Goal: Check status: Check status

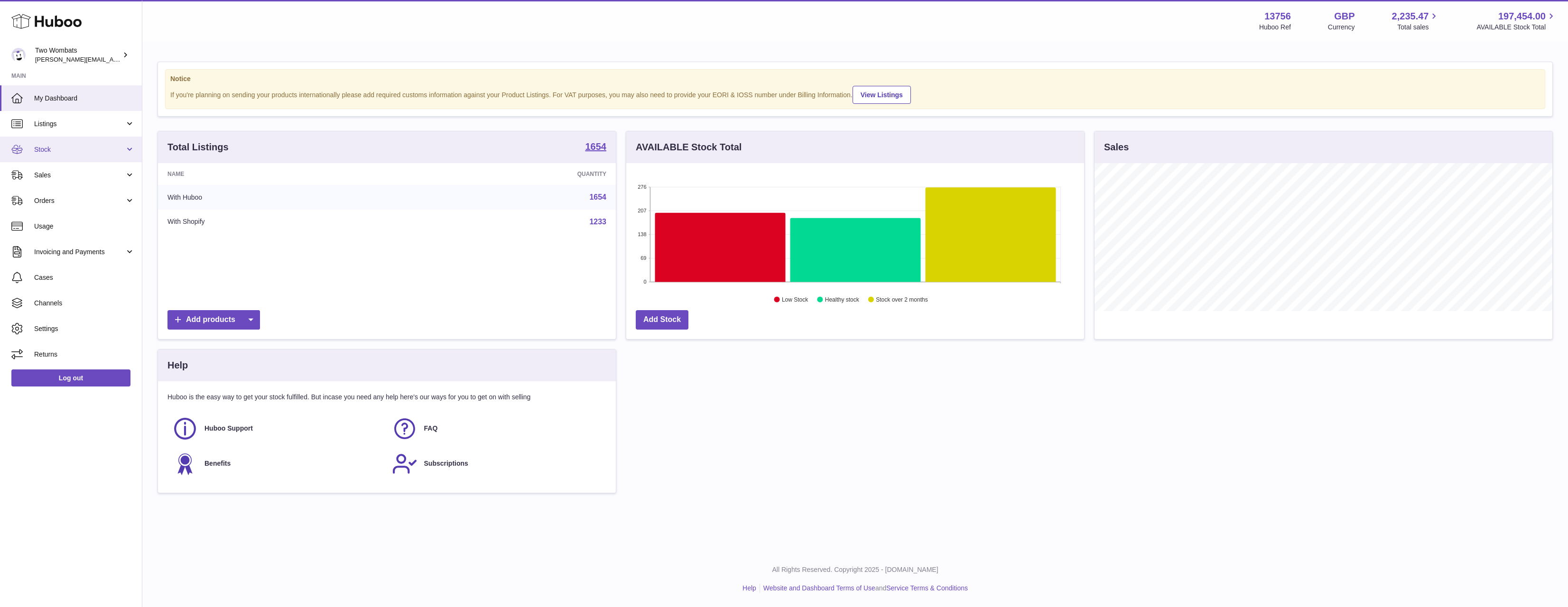
scroll to position [148, 458]
click at [93, 175] on span "Sales" at bounding box center [79, 175] width 91 height 9
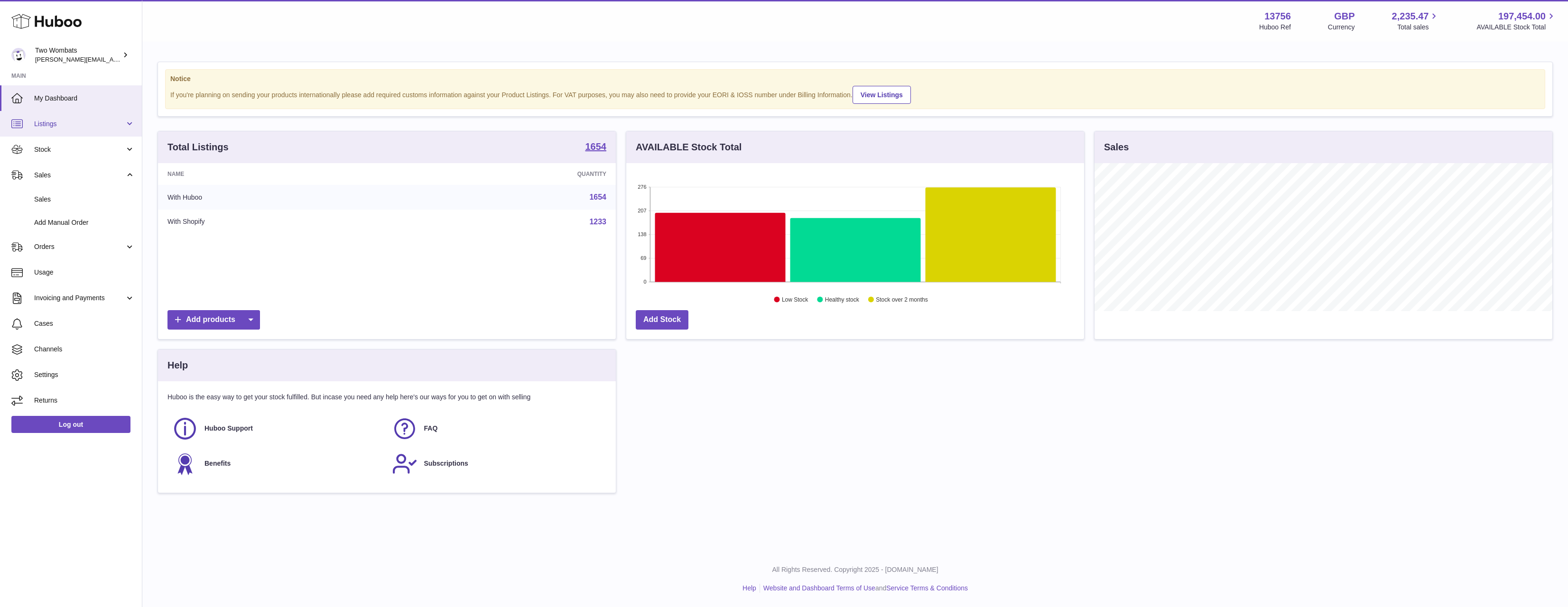
click at [100, 122] on span "Listings" at bounding box center [79, 123] width 91 height 9
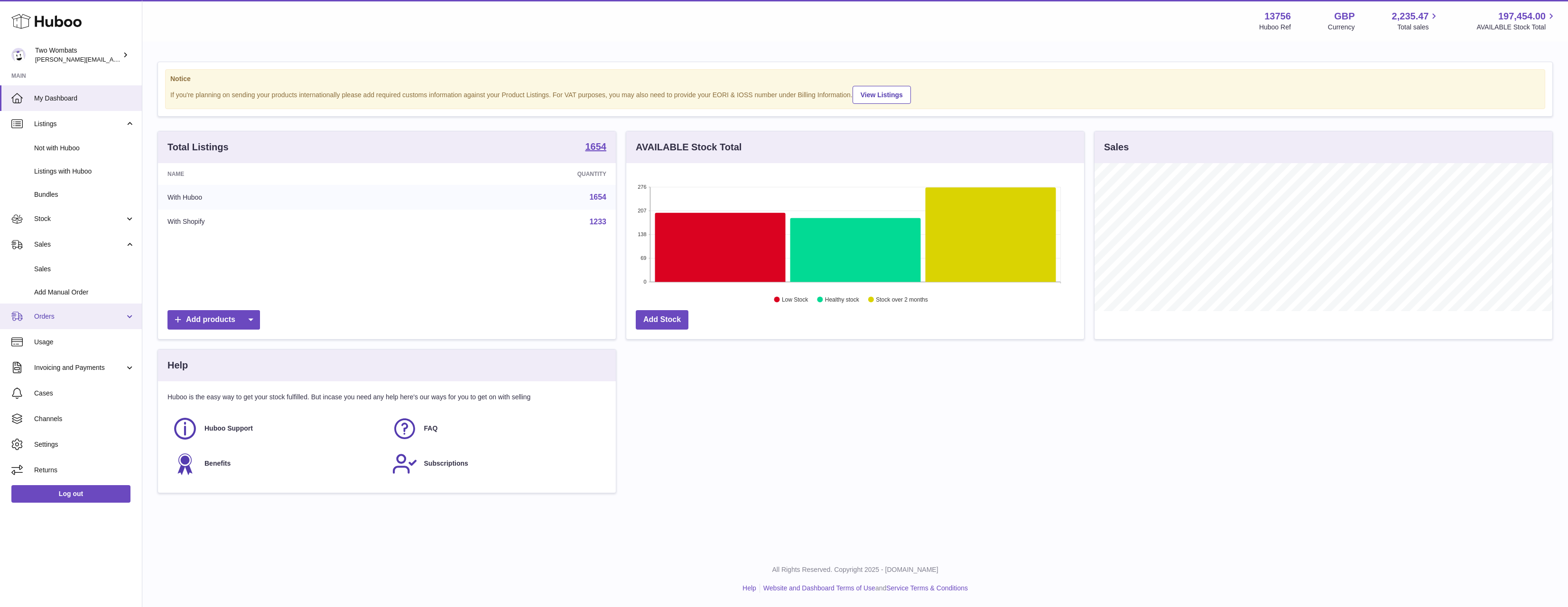
click at [91, 324] on link "Orders" at bounding box center [71, 316] width 142 height 26
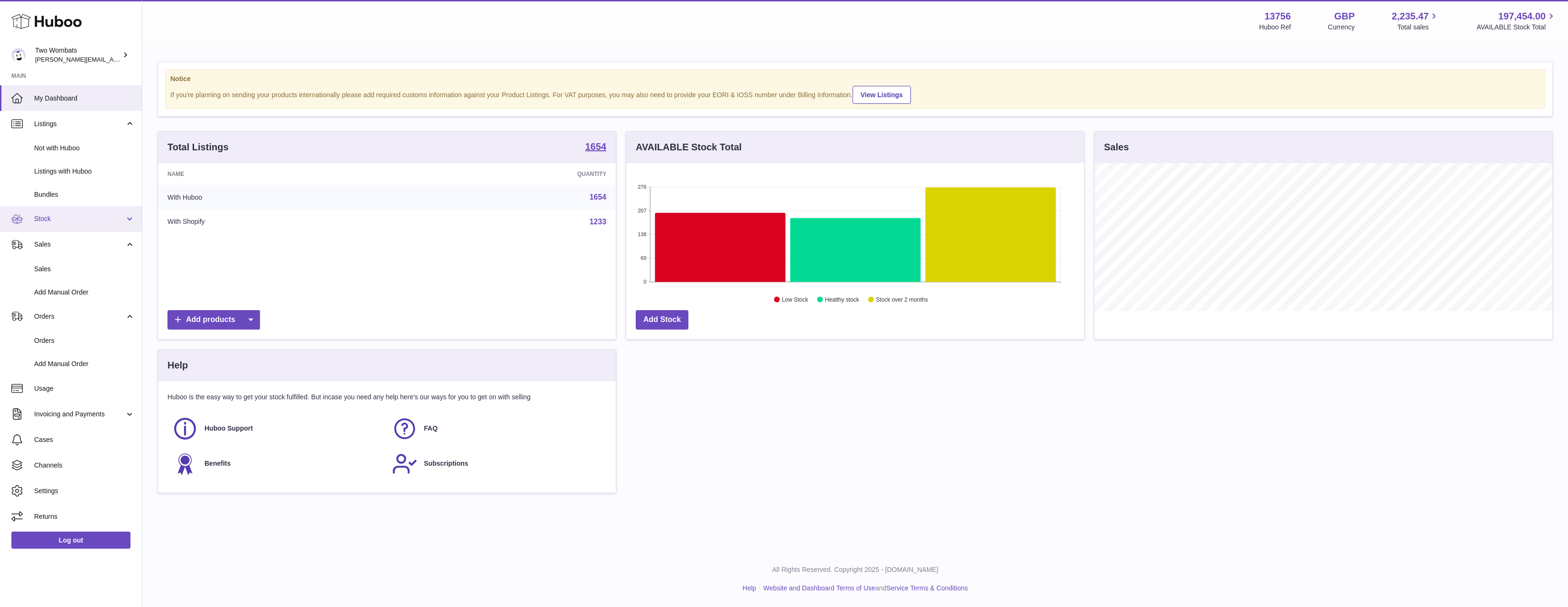
click at [72, 221] on span "Stock" at bounding box center [79, 218] width 91 height 9
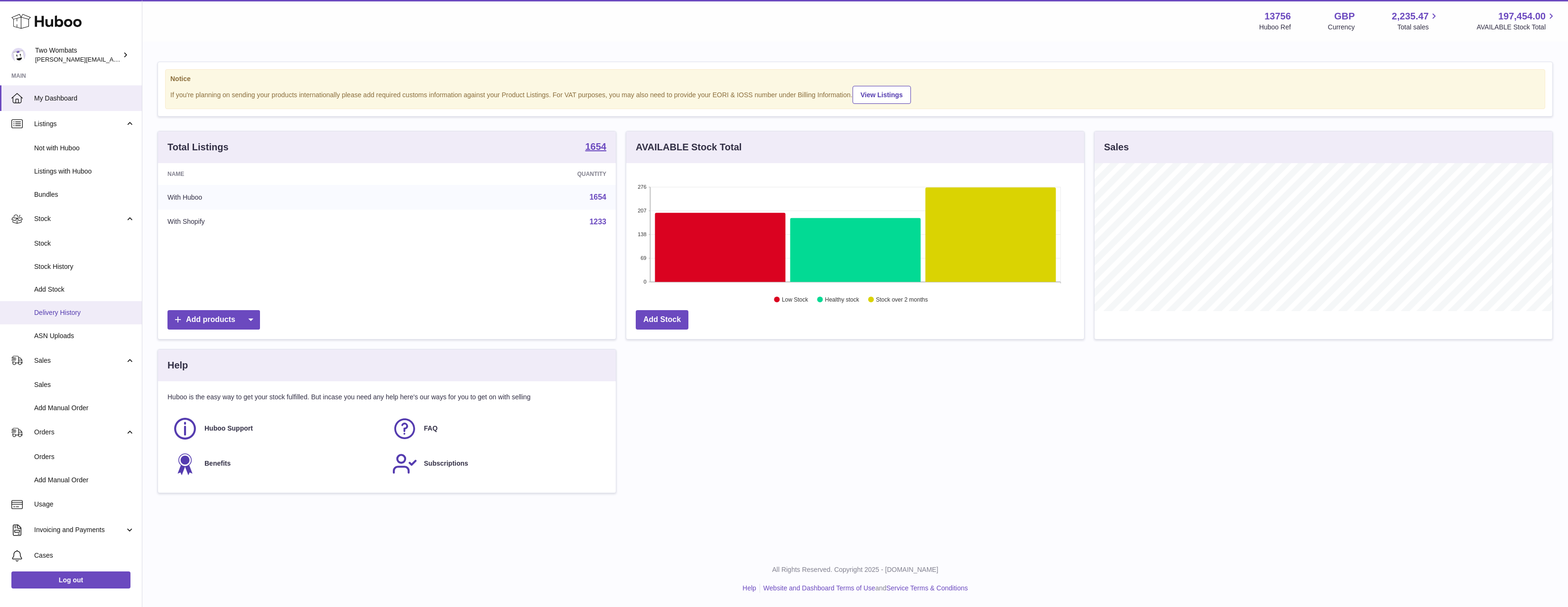
click at [69, 307] on link "Delivery History" at bounding box center [71, 313] width 142 height 23
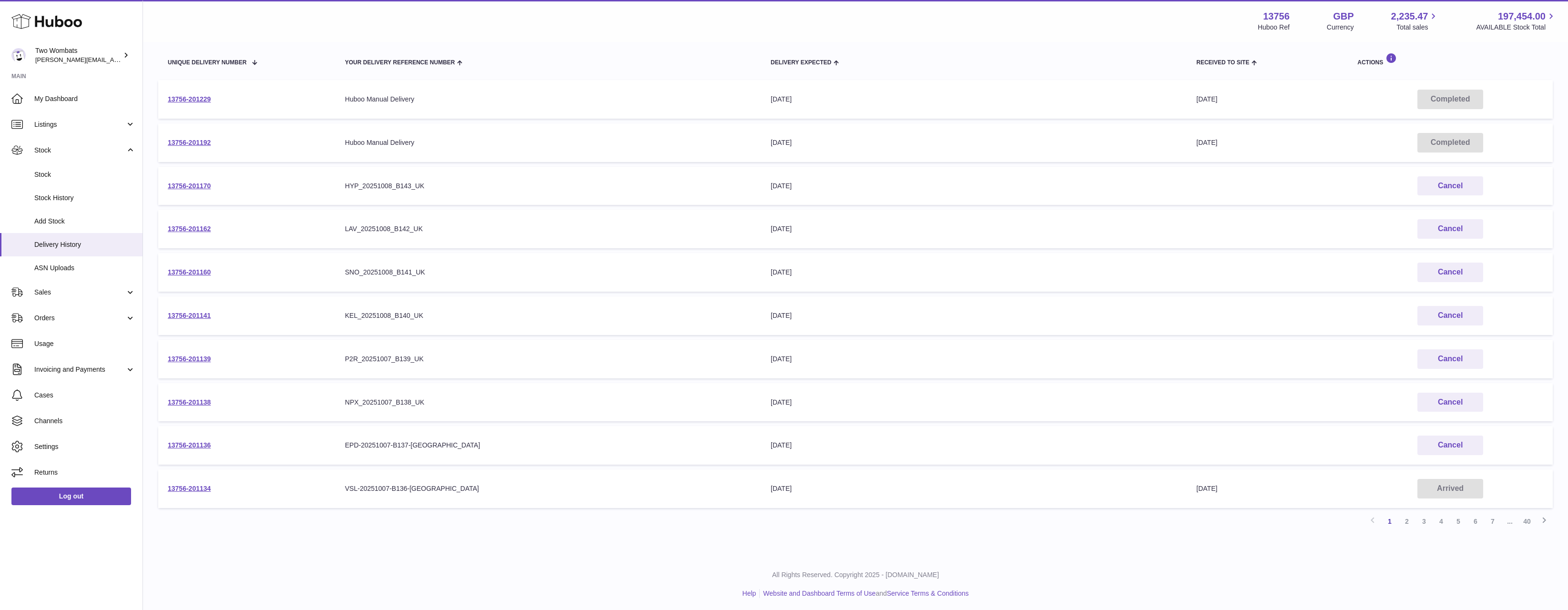
scroll to position [111, 0]
drag, startPoint x: 807, startPoint y: 392, endPoint x: 740, endPoint y: 137, distance: 263.7
click at [740, 137] on tbody "13756-201229 Your Delivery Reference Number Huboo Manual Delivery Delivery Expe…" at bounding box center [856, 292] width 1395 height 428
click at [742, 174] on td "Your Delivery Reference Number HYP_20251008_B143_UK" at bounding box center [549, 183] width 426 height 39
drag, startPoint x: 778, startPoint y: 207, endPoint x: 788, endPoint y: 218, distance: 14.9
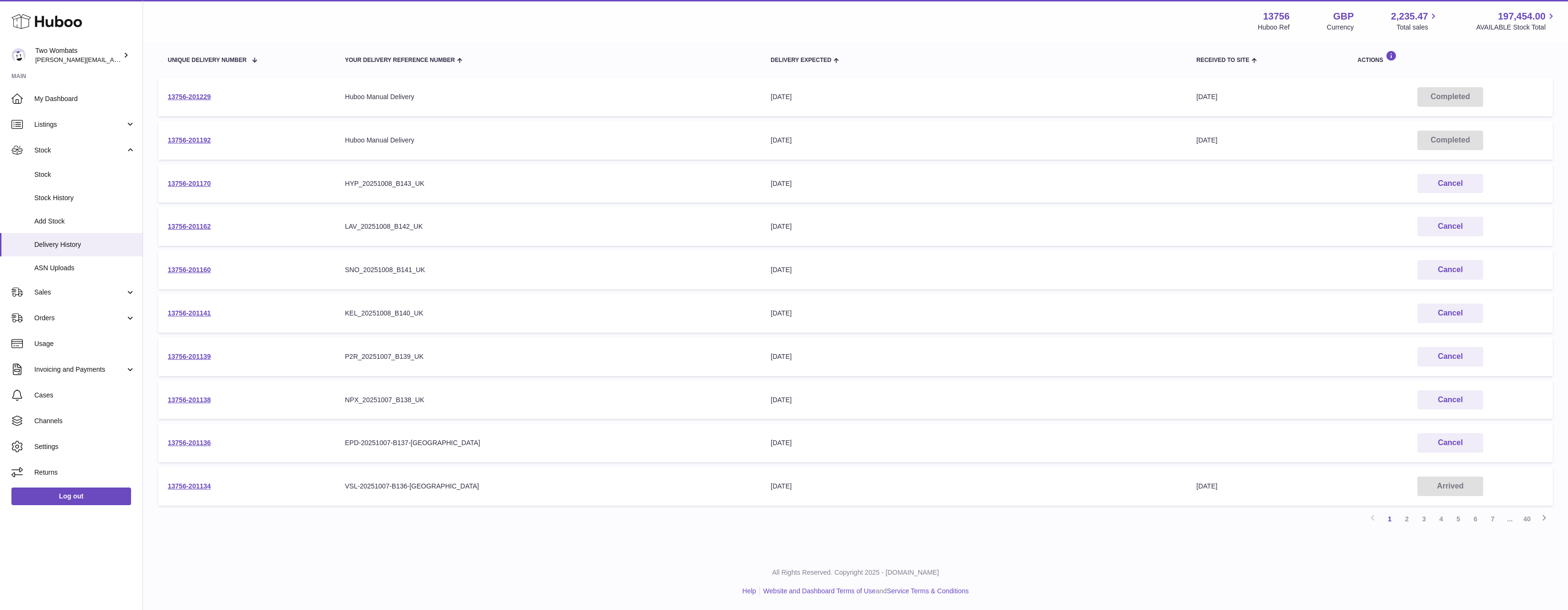
click at [788, 218] on table "Unique Delivery Number Your Delivery Reference Number Delivery Expected Receive…" at bounding box center [856, 273] width 1395 height 474
drag, startPoint x: 758, startPoint y: 172, endPoint x: 878, endPoint y: 444, distance: 297.3
click at [878, 444] on tbody "13756-201229 Your Delivery Reference Number Huboo Manual Delivery Delivery Expe…" at bounding box center [856, 292] width 1395 height 428
click at [878, 444] on div "13th Oct 2025" at bounding box center [974, 443] width 407 height 9
drag, startPoint x: 878, startPoint y: 444, endPoint x: 651, endPoint y: 147, distance: 373.8
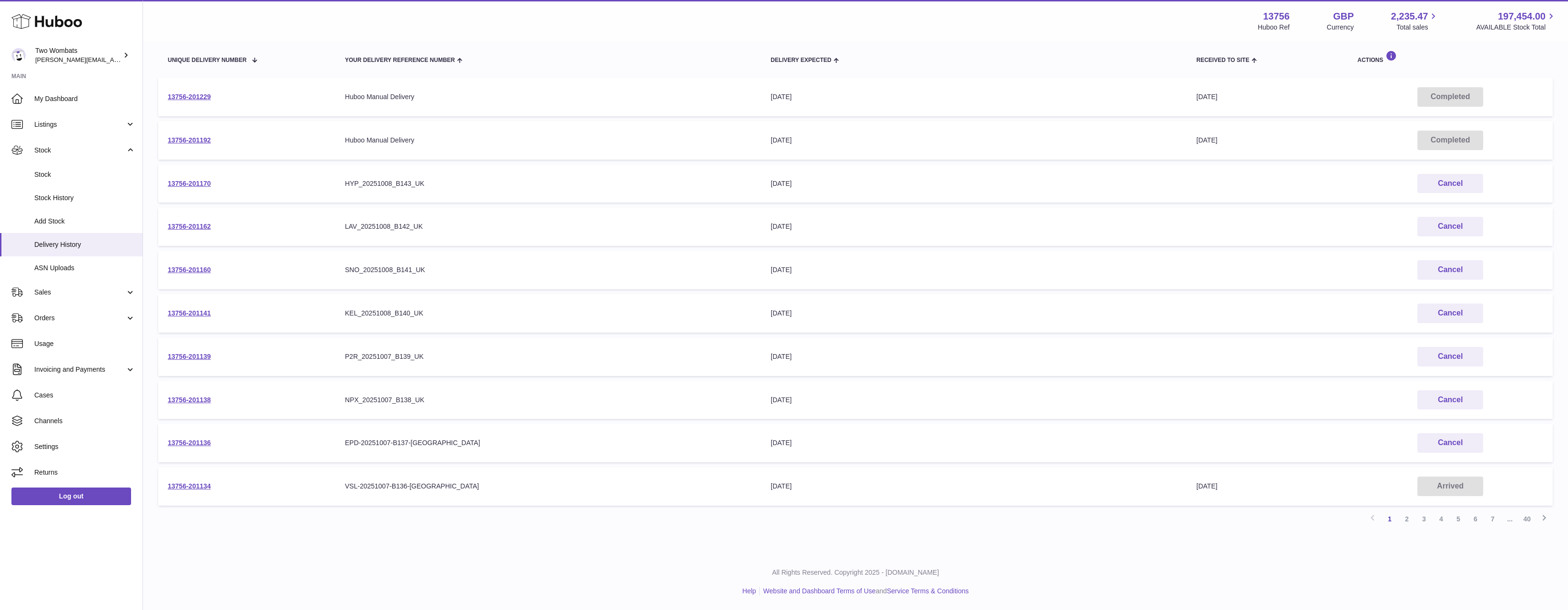
click at [653, 145] on tbody "13756-201229 Your Delivery Reference Number Huboo Manual Delivery Delivery Expe…" at bounding box center [856, 292] width 1395 height 428
click at [651, 147] on td "Your Delivery Reference Number Huboo Manual Delivery" at bounding box center [549, 140] width 426 height 39
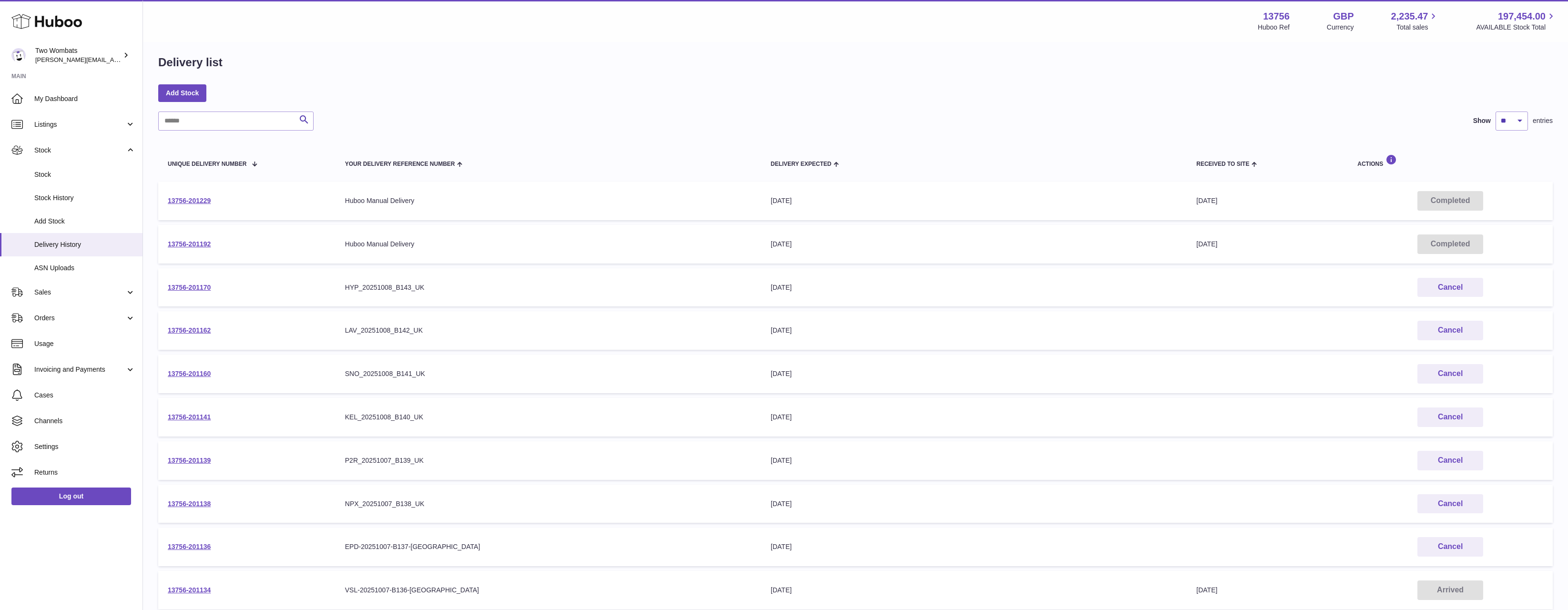
scroll to position [0, 0]
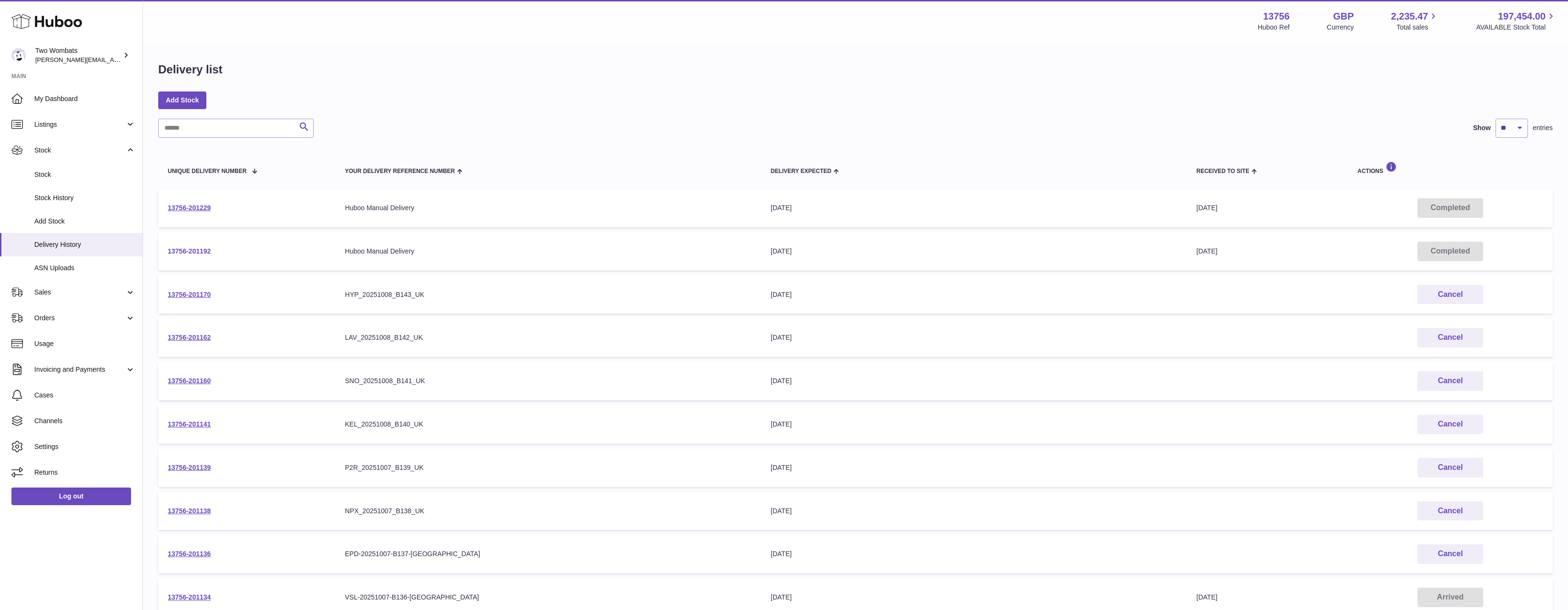
click at [198, 249] on link "13756-201192" at bounding box center [189, 251] width 43 height 7
drag, startPoint x: 226, startPoint y: 205, endPoint x: 188, endPoint y: 214, distance: 39.1
click at [196, 211] on td "13756-201229" at bounding box center [247, 208] width 177 height 39
click at [195, 203] on td "13756-201229" at bounding box center [247, 208] width 177 height 39
click at [195, 204] on link "13756-201229" at bounding box center [189, 208] width 43 height 7
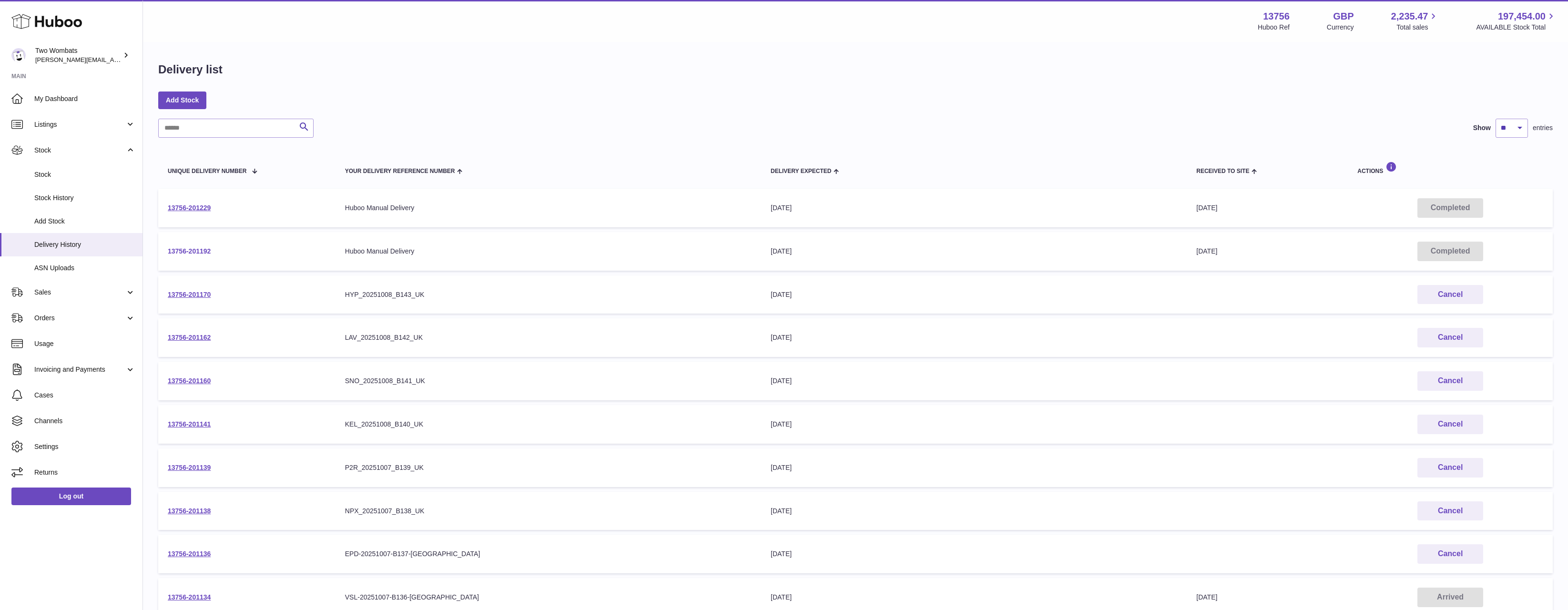
click at [191, 248] on link "13756-201192" at bounding box center [189, 251] width 43 height 7
click at [196, 206] on link "13756-201229" at bounding box center [189, 208] width 43 height 7
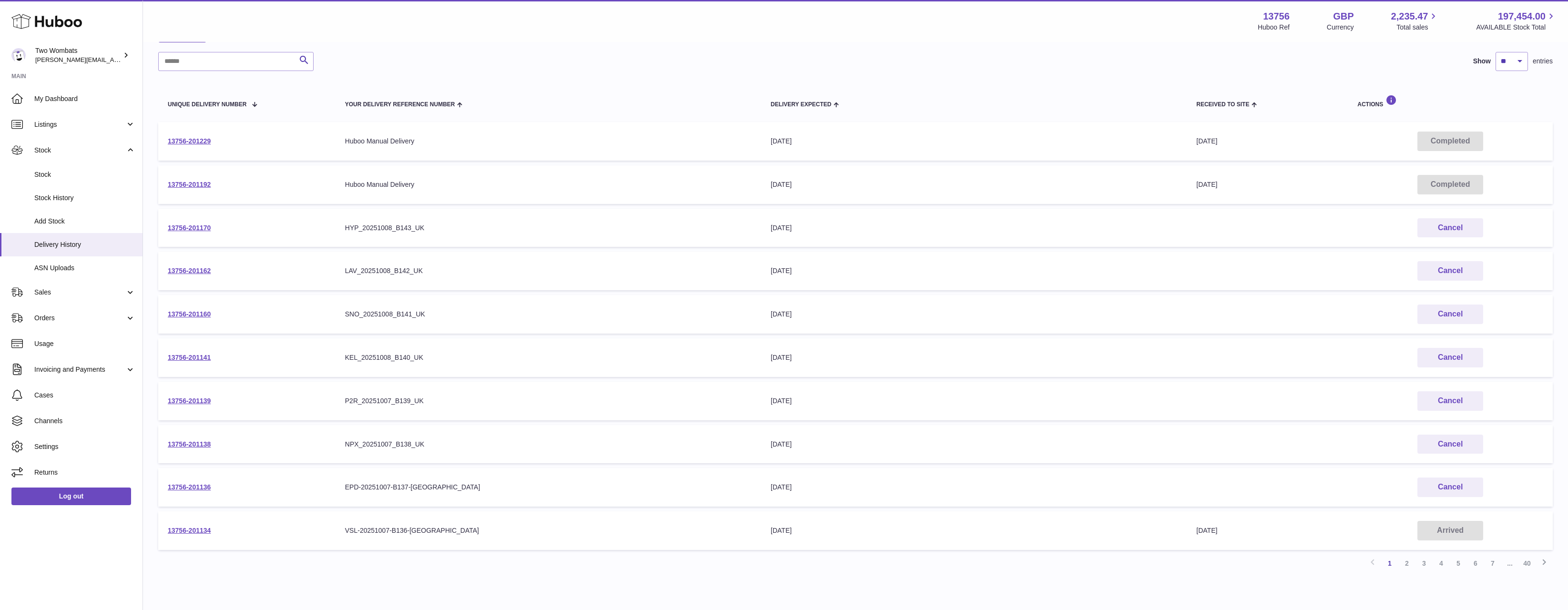
scroll to position [111, 0]
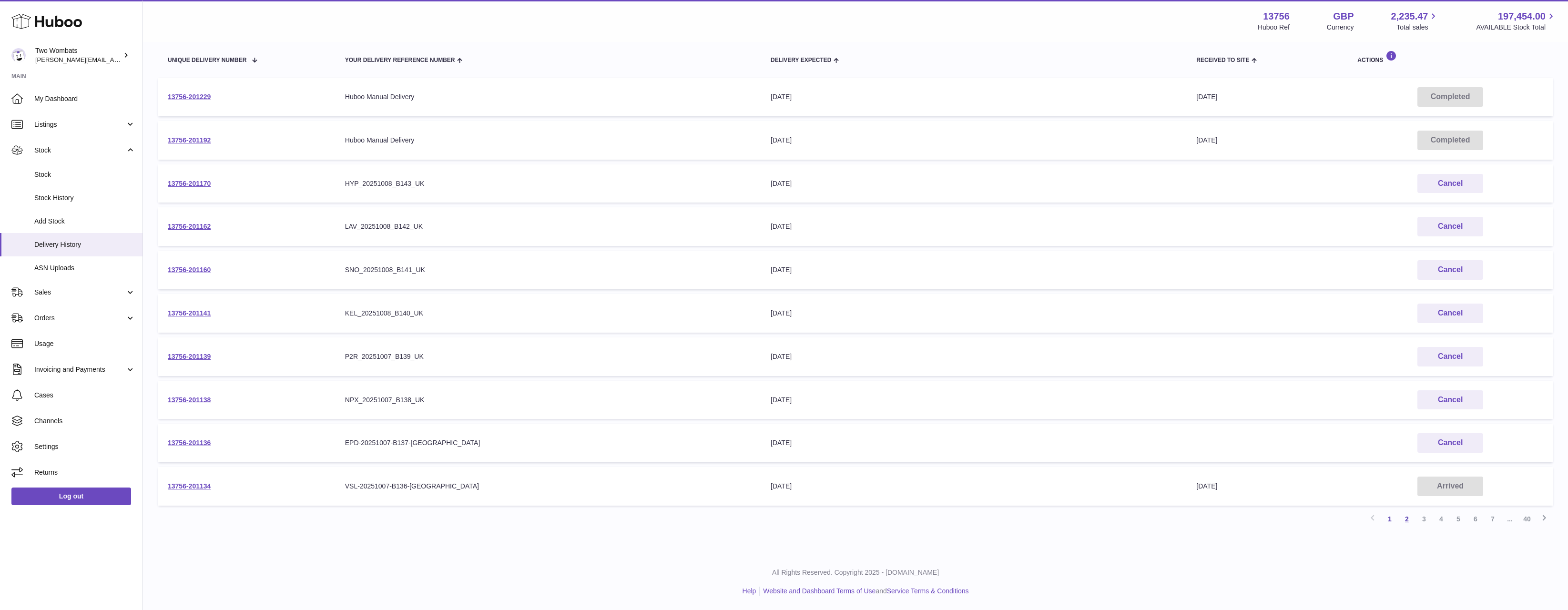
click at [1402, 520] on link "2" at bounding box center [1407, 519] width 17 height 17
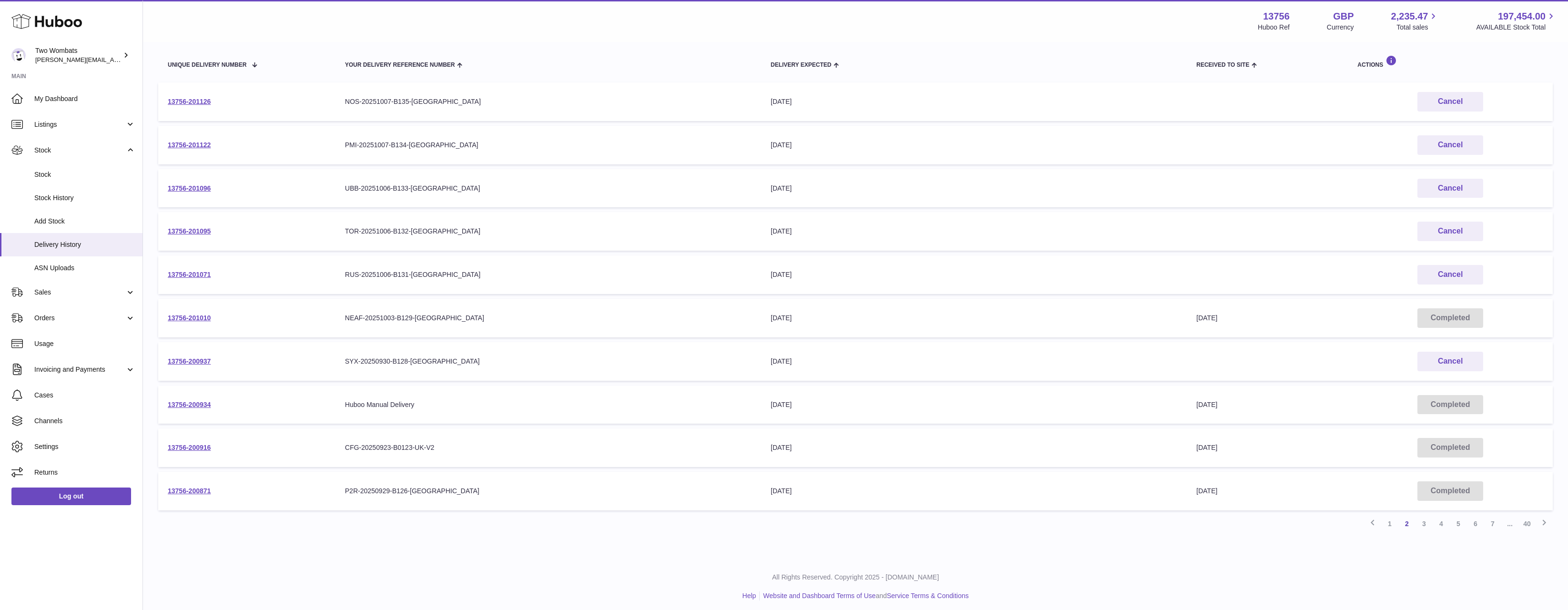
scroll to position [111, 0]
click at [1392, 522] on link "1" at bounding box center [1390, 519] width 17 height 17
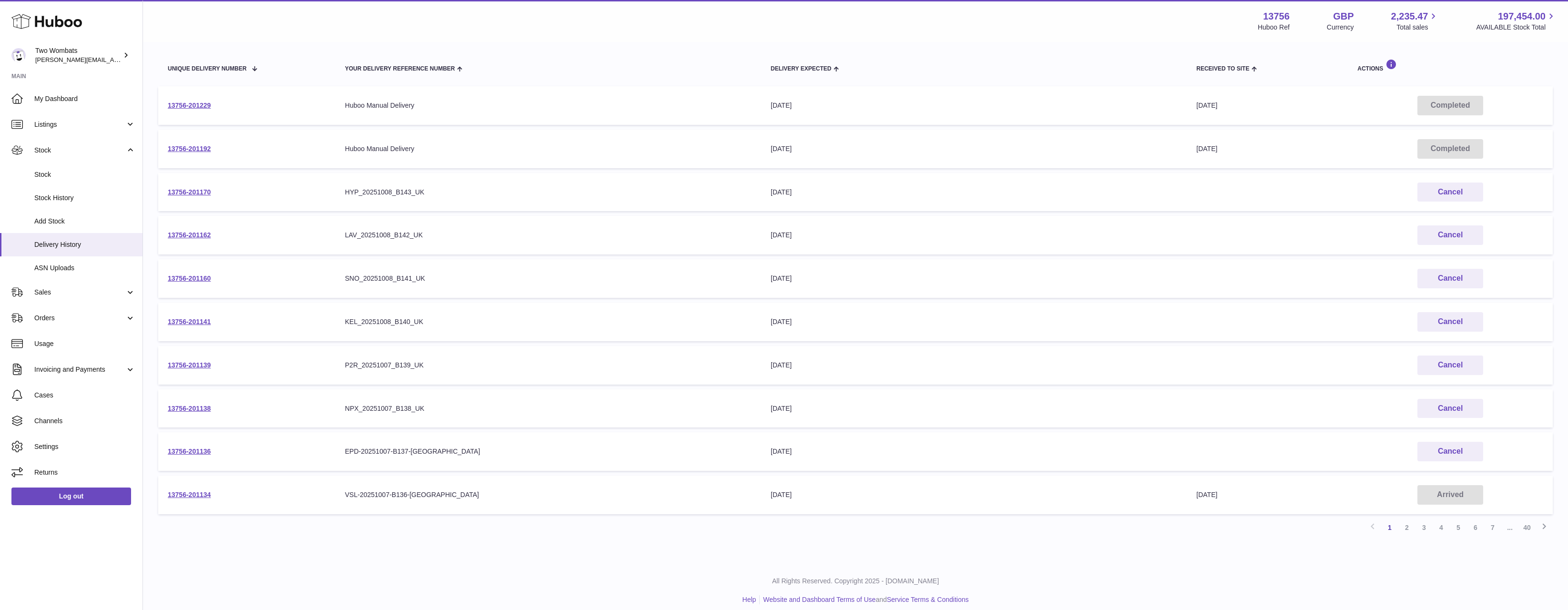
scroll to position [111, 0]
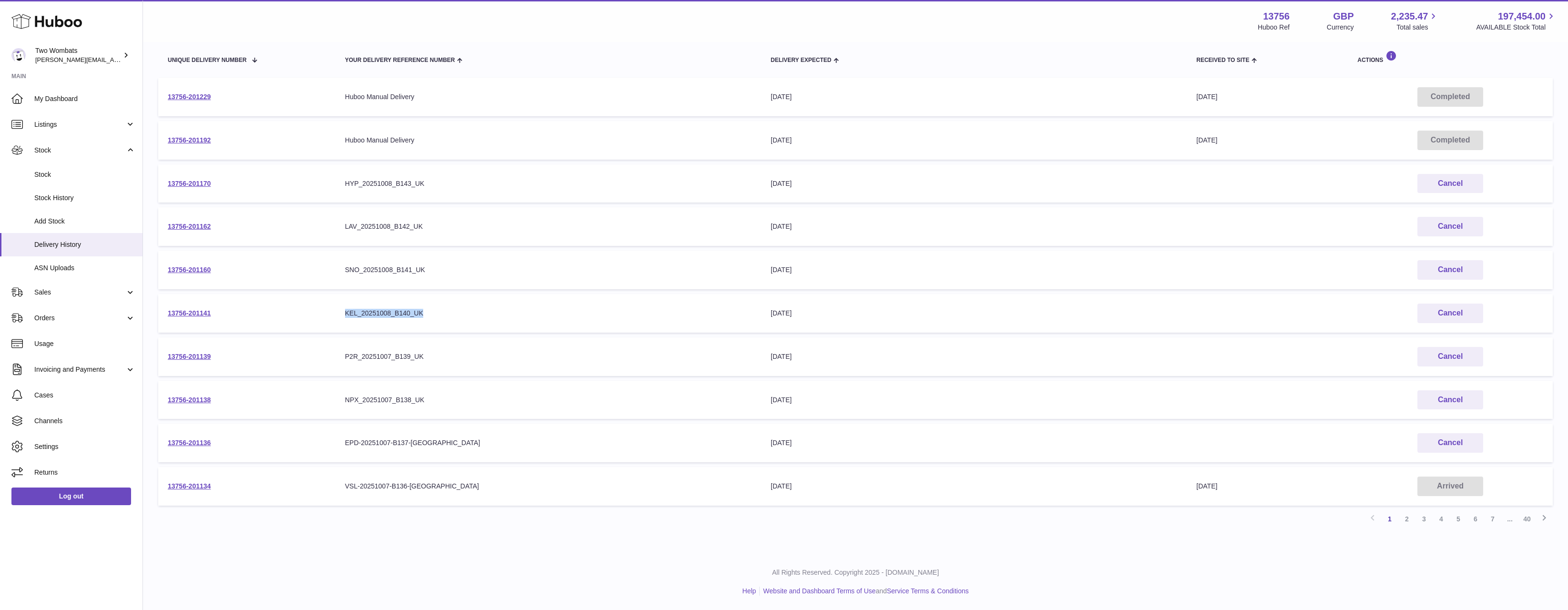
drag, startPoint x: 394, startPoint y: 321, endPoint x: 506, endPoint y: 308, distance: 112.8
click at [506, 309] on div "KEL_20251008_B140_UK" at bounding box center [548, 313] width 407 height 9
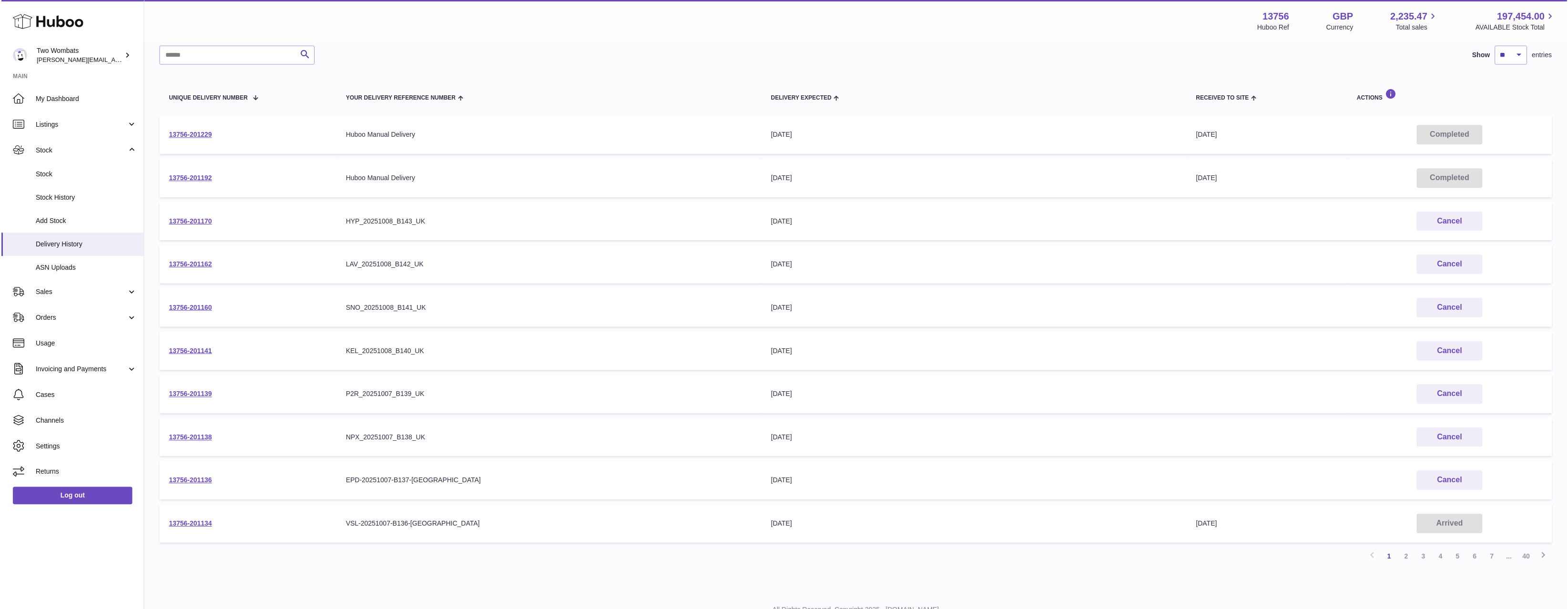
scroll to position [0, 0]
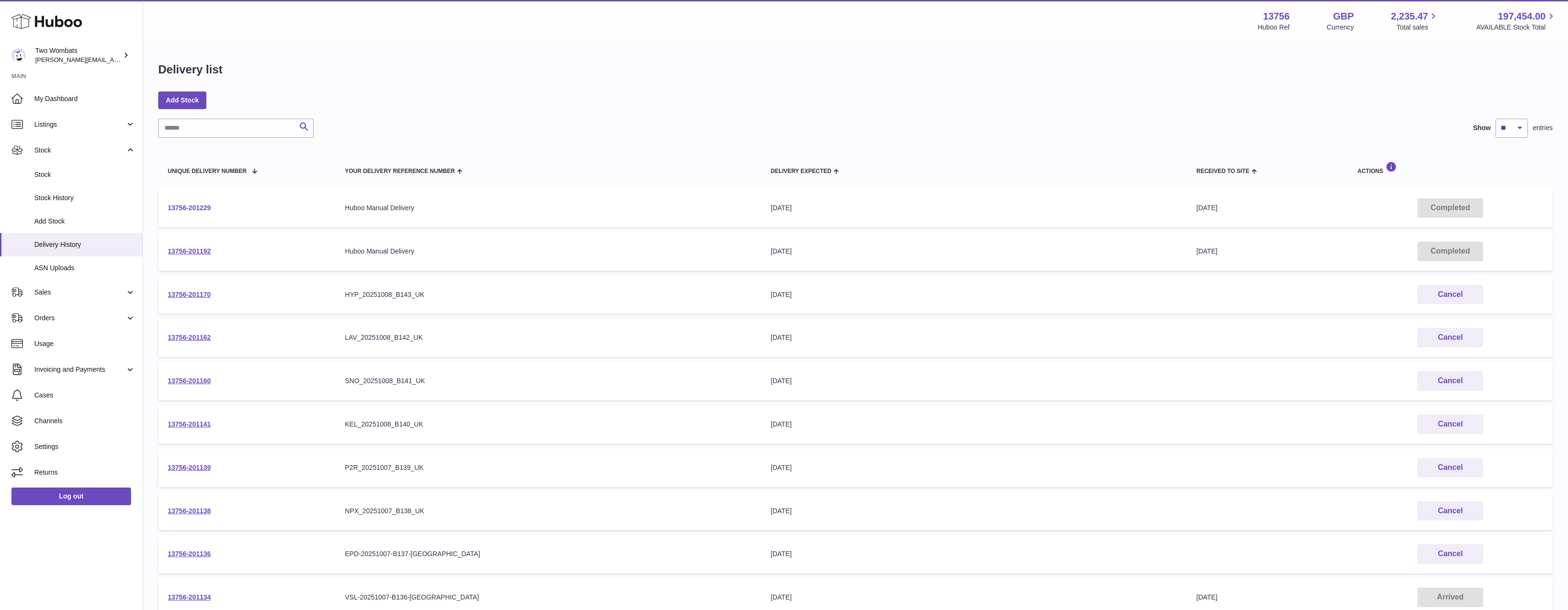
click at [196, 204] on link "13756-201229" at bounding box center [189, 208] width 43 height 7
click at [202, 252] on link "13756-201192" at bounding box center [189, 251] width 43 height 7
drag, startPoint x: 430, startPoint y: 243, endPoint x: 324, endPoint y: 204, distance: 112.9
click at [324, 204] on tbody "13756-201229 Your Delivery Reference Number Huboo Manual Delivery Delivery Expe…" at bounding box center [856, 403] width 1395 height 428
click at [324, 204] on td "13756-201229" at bounding box center [247, 208] width 177 height 39
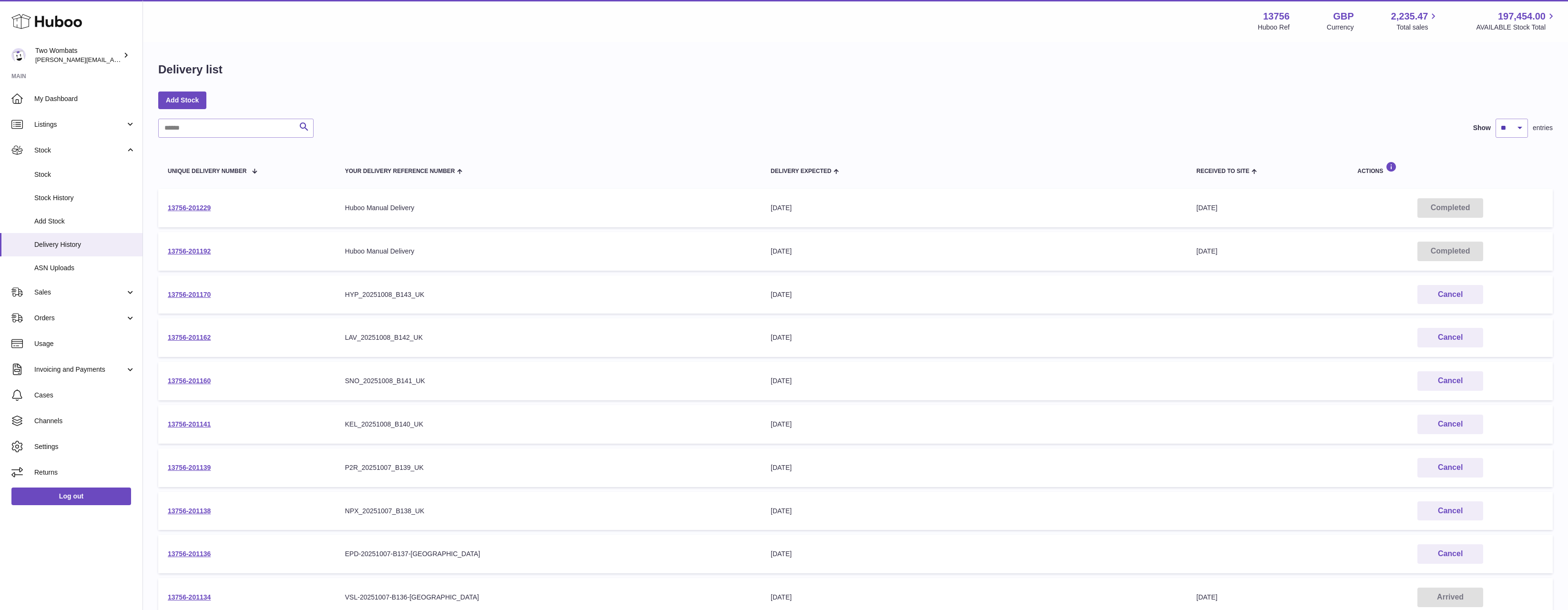
drag, startPoint x: 324, startPoint y: 204, endPoint x: 483, endPoint y: 257, distance: 167.6
click at [483, 257] on tbody "13756-201229 Your Delivery Reference Number Huboo Manual Delivery Delivery Expe…" at bounding box center [856, 403] width 1395 height 428
click at [483, 257] on td "Your Delivery Reference Number Huboo Manual Delivery" at bounding box center [549, 251] width 426 height 39
click at [194, 209] on link "13756-201229" at bounding box center [189, 208] width 43 height 7
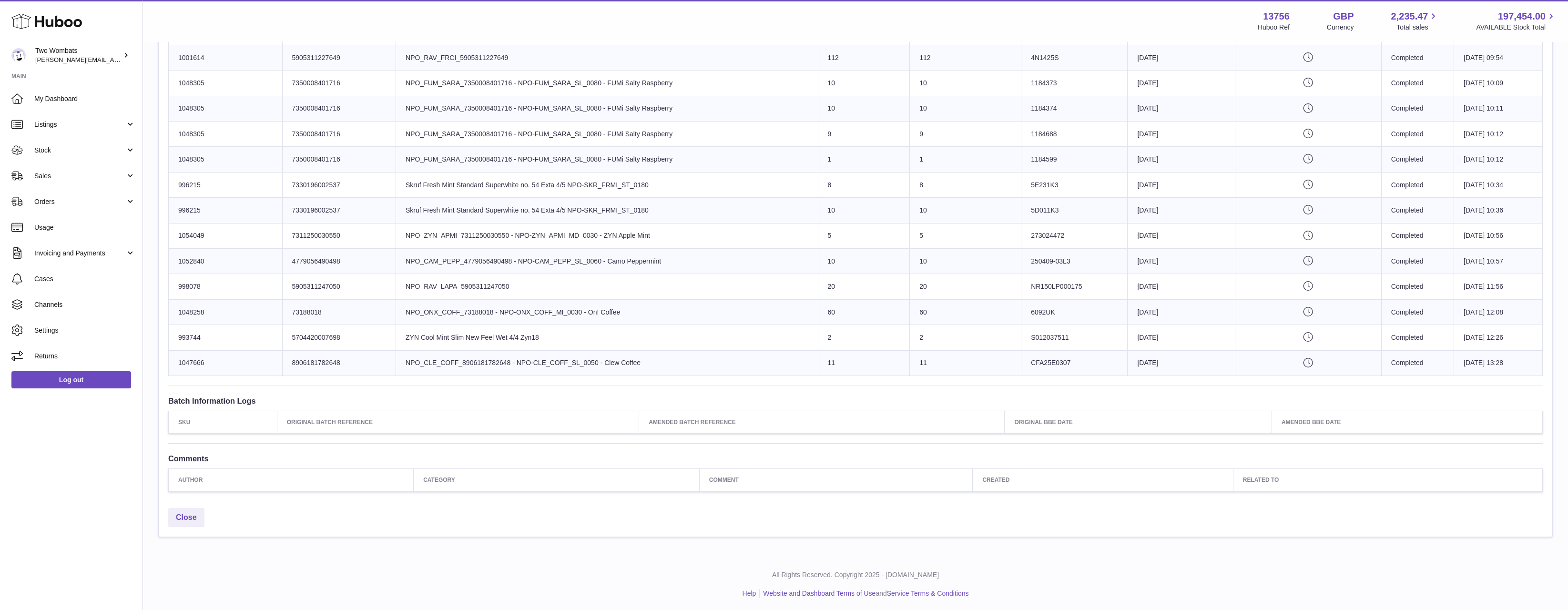
scroll to position [334, 0]
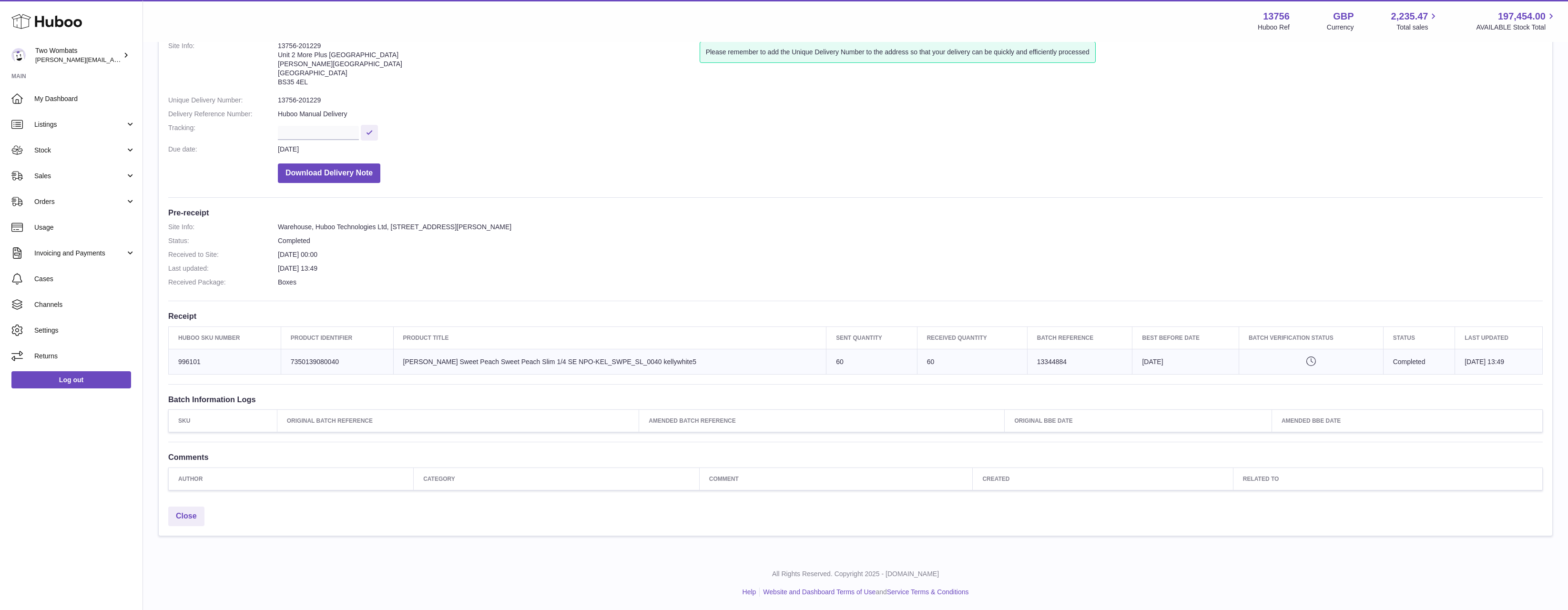
scroll to position [65, 0]
drag, startPoint x: 460, startPoint y: 362, endPoint x: 693, endPoint y: 351, distance: 233.3
click at [693, 351] on td "Product title [PERSON_NAME] Sweet Peach Sweet Peach Slim 1/4 SE NPO-KEL_SWPE_SL…" at bounding box center [610, 361] width 433 height 25
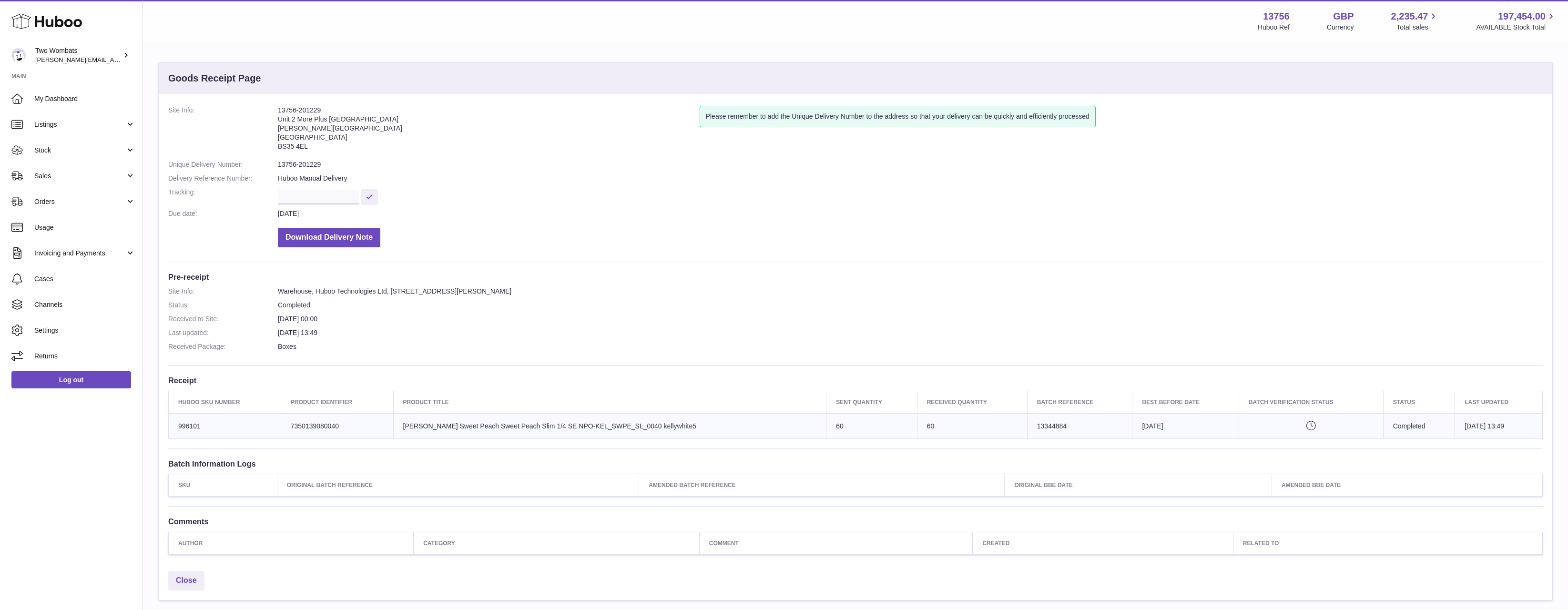
drag, startPoint x: 666, startPoint y: 428, endPoint x: 383, endPoint y: 427, distance: 283.0
click at [382, 427] on tr "Huboo SKU Number 996101 Client Identifier 7350139080040 Product title [PERSON_N…" at bounding box center [856, 425] width 1374 height 25
click at [391, 425] on td "Client Identifier 7350139080040" at bounding box center [337, 425] width 113 height 25
drag, startPoint x: 414, startPoint y: 424, endPoint x: 701, endPoint y: 426, distance: 287.0
click at [700, 426] on td "Product title Kelly White Sweet Peach Sweet Peach Slim 1/4 SE NPO-KEL_SWPE_SL_0…" at bounding box center [610, 425] width 433 height 25
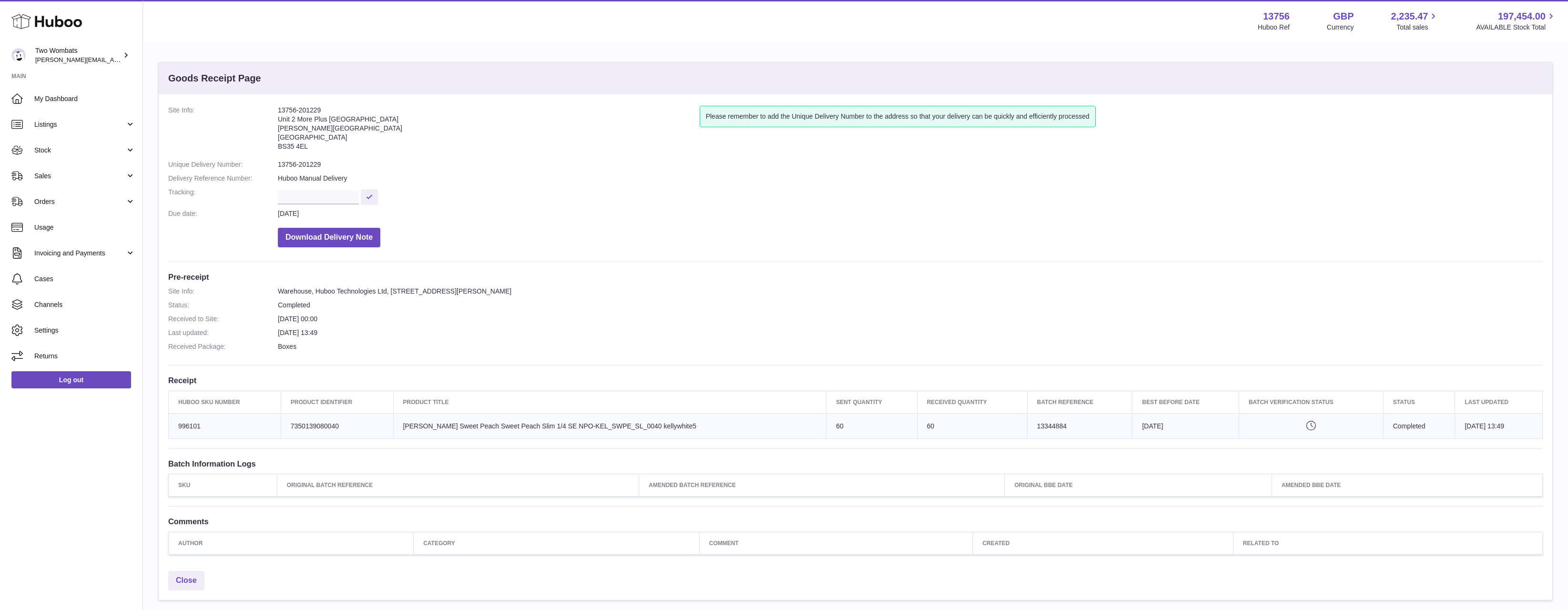
click at [701, 426] on td "Product title Kelly White Sweet Peach Sweet Peach Slim 1/4 SE NPO-KEL_SWPE_SL_0…" at bounding box center [610, 425] width 433 height 25
click at [317, 422] on td "Client Identifier 7350139080040" at bounding box center [337, 425] width 113 height 25
drag, startPoint x: 375, startPoint y: 427, endPoint x: 274, endPoint y: 431, distance: 101.1
click at [274, 431] on tr "Huboo SKU Number 996101 Client Identifier 7350139080040 Product title [PERSON_N…" at bounding box center [856, 425] width 1374 height 25
drag, startPoint x: 276, startPoint y: 427, endPoint x: 295, endPoint y: 397, distance: 35.5
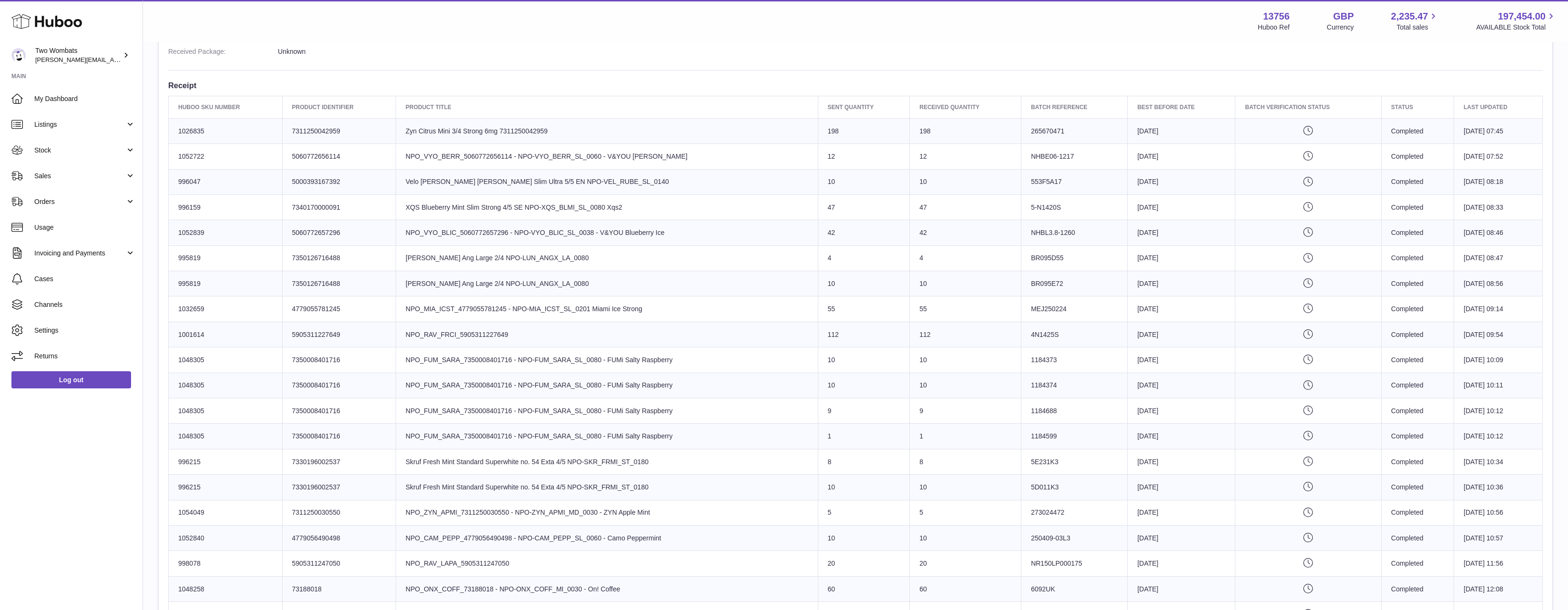
scroll to position [286, 0]
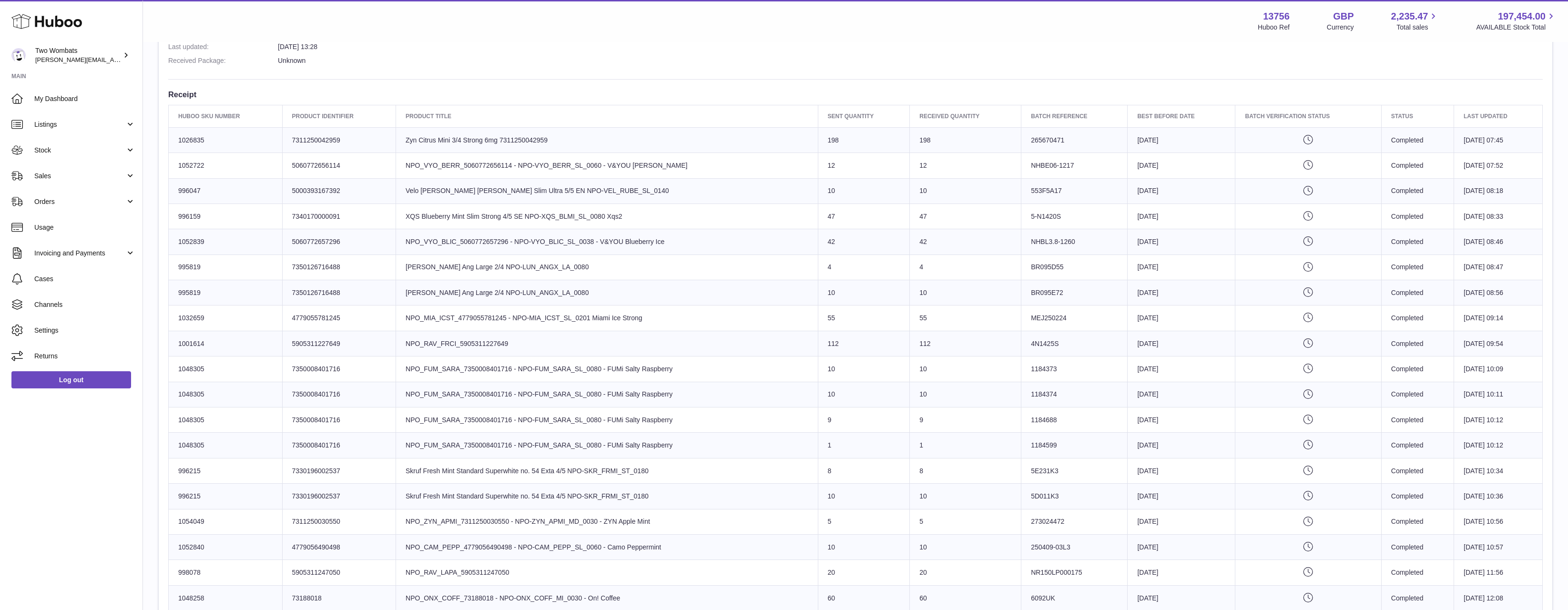
drag, startPoint x: 684, startPoint y: 436, endPoint x: 530, endPoint y: 375, distance: 165.6
click at [530, 375] on tbody "Huboo SKU Number 1026835 Client Identifier 7311250042959 Product title Zyn Citr…" at bounding box center [856, 394] width 1374 height 534
click at [530, 375] on td "Product title NPO_FUM_SARA_7350008401716 - NPO-FUM_SARA_SL_0080 - FUMi Salty Ra…" at bounding box center [607, 369] width 422 height 25
drag, startPoint x: 1065, startPoint y: 450, endPoint x: 985, endPoint y: 388, distance: 101.2
click at [985, 388] on tbody "Huboo SKU Number 1026835 Client Identifier 7311250042959 Product title Zyn Citr…" at bounding box center [856, 394] width 1374 height 534
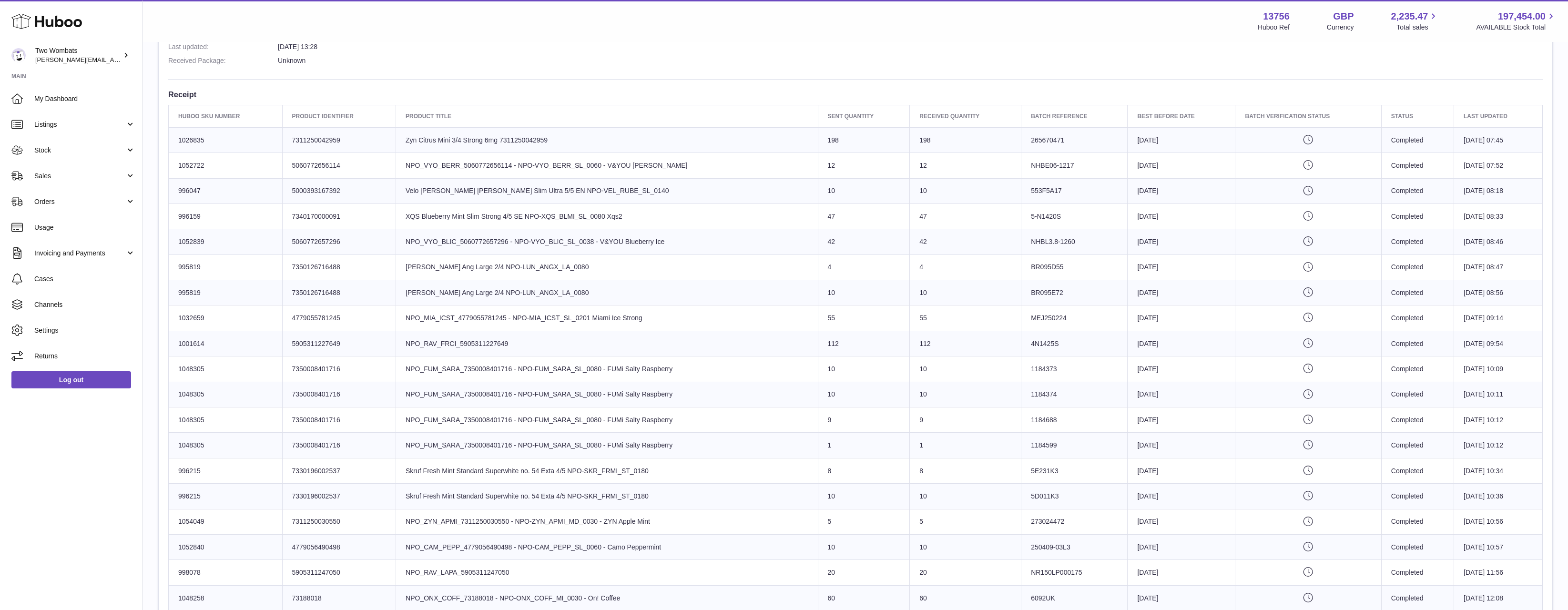
click at [985, 388] on td "10" at bounding box center [966, 394] width 111 height 25
drag, startPoint x: 1000, startPoint y: 377, endPoint x: 1069, endPoint y: 448, distance: 99.0
click at [1069, 448] on tbody "Huboo SKU Number 1026835 Client Identifier 7311250042959 Product title Zyn Citr…" at bounding box center [856, 394] width 1374 height 534
click at [1069, 448] on td "Batch Reference 1184599" at bounding box center [1074, 445] width 106 height 25
drag, startPoint x: 1079, startPoint y: 438, endPoint x: 1008, endPoint y: 367, distance: 100.4
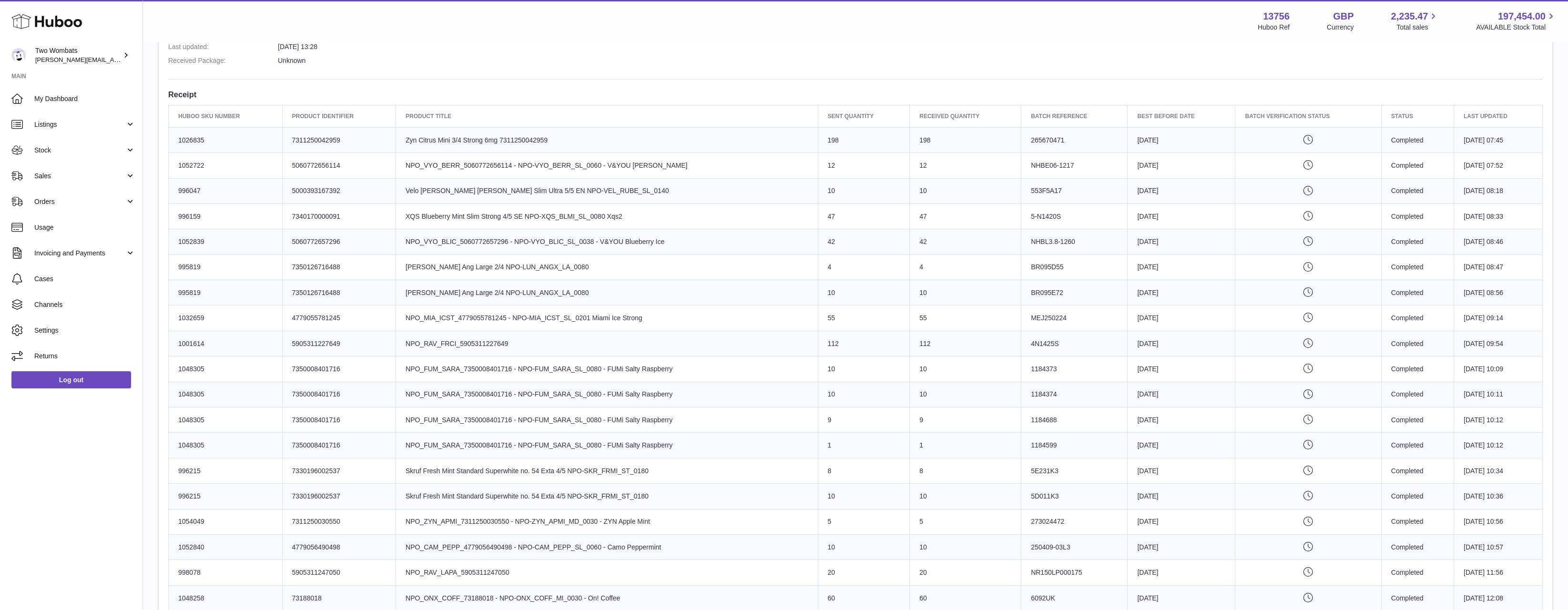
click at [1008, 367] on tbody "Huboo SKU Number 1026835 Client Identifier 7311250042959 Product title Zyn Citr…" at bounding box center [856, 394] width 1374 height 534
click at [1021, 367] on td "Batch Reference 1184373" at bounding box center [1074, 369] width 106 height 25
drag, startPoint x: 1008, startPoint y: 367, endPoint x: 1054, endPoint y: 442, distance: 88.0
click at [1054, 442] on tbody "Huboo SKU Number 1026835 Client Identifier 7311250042959 Product title Zyn Citr…" at bounding box center [856, 394] width 1374 height 534
click at [1054, 439] on td "Batch Reference 1184599" at bounding box center [1074, 445] width 106 height 25
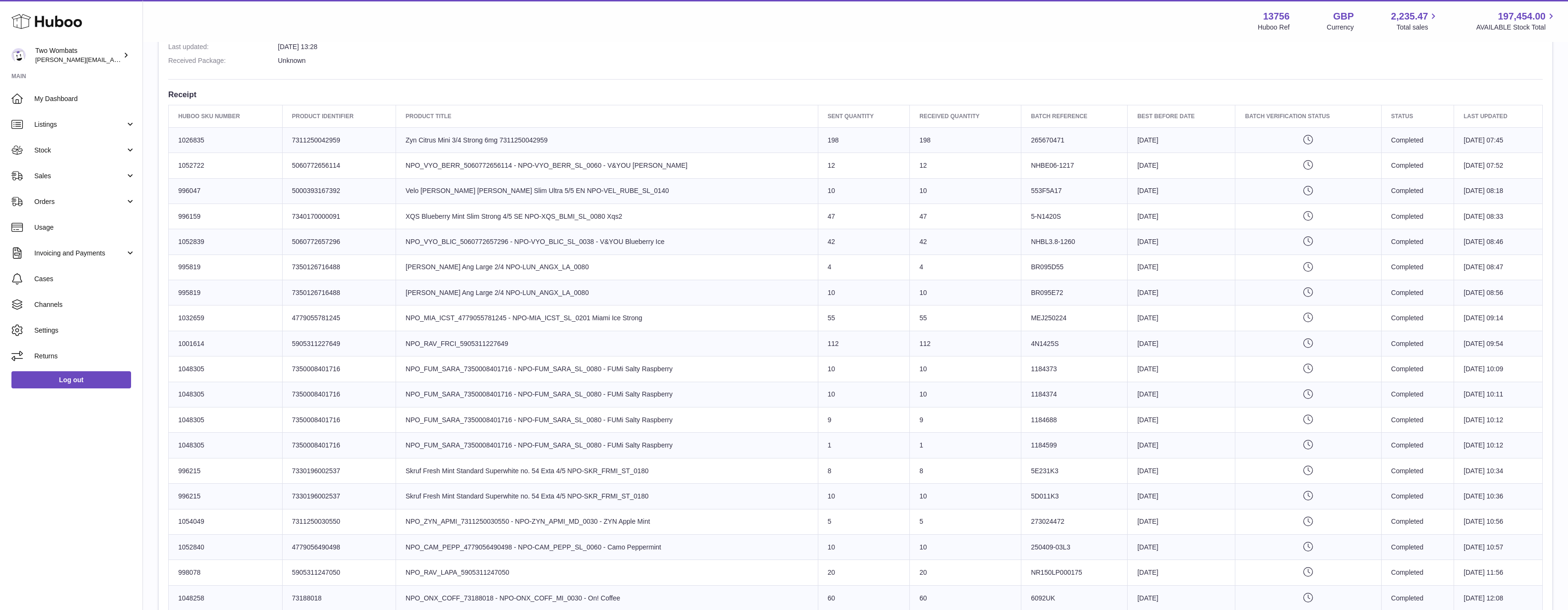
drag, startPoint x: 1054, startPoint y: 439, endPoint x: 989, endPoint y: 377, distance: 89.8
click at [989, 377] on tbody "Huboo SKU Number 1026835 Client Identifier 7311250042959 Product title Zyn Citr…" at bounding box center [856, 394] width 1374 height 534
click at [989, 377] on td "10" at bounding box center [966, 369] width 111 height 25
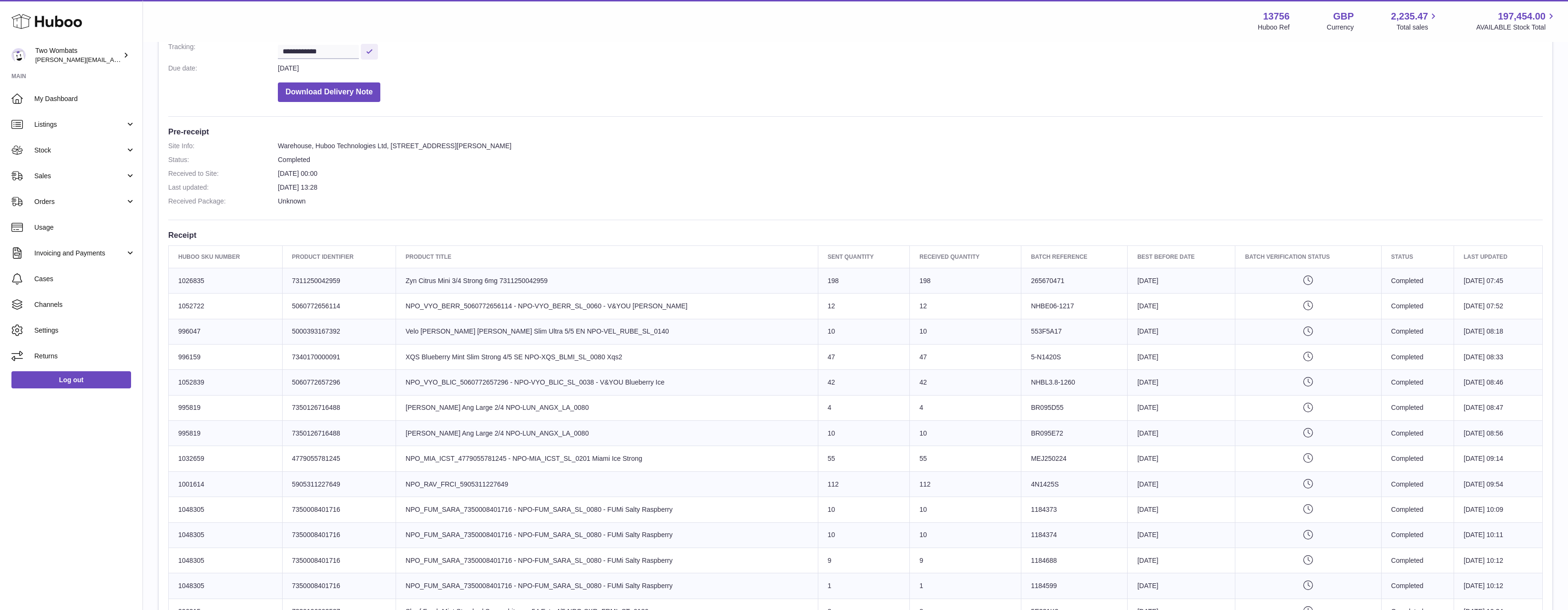
scroll to position [143, 0]
drag, startPoint x: 295, startPoint y: 295, endPoint x: 871, endPoint y: 523, distance: 619.5
click at [871, 523] on tbody "Huboo SKU Number 1026835 Client Identifier 7311250042959 Product title Zyn Citr…" at bounding box center [856, 537] width 1374 height 534
click at [871, 523] on td "Sent Quantity 10" at bounding box center [864, 512] width 92 height 25
drag, startPoint x: 871, startPoint y: 523, endPoint x: 398, endPoint y: 280, distance: 531.8
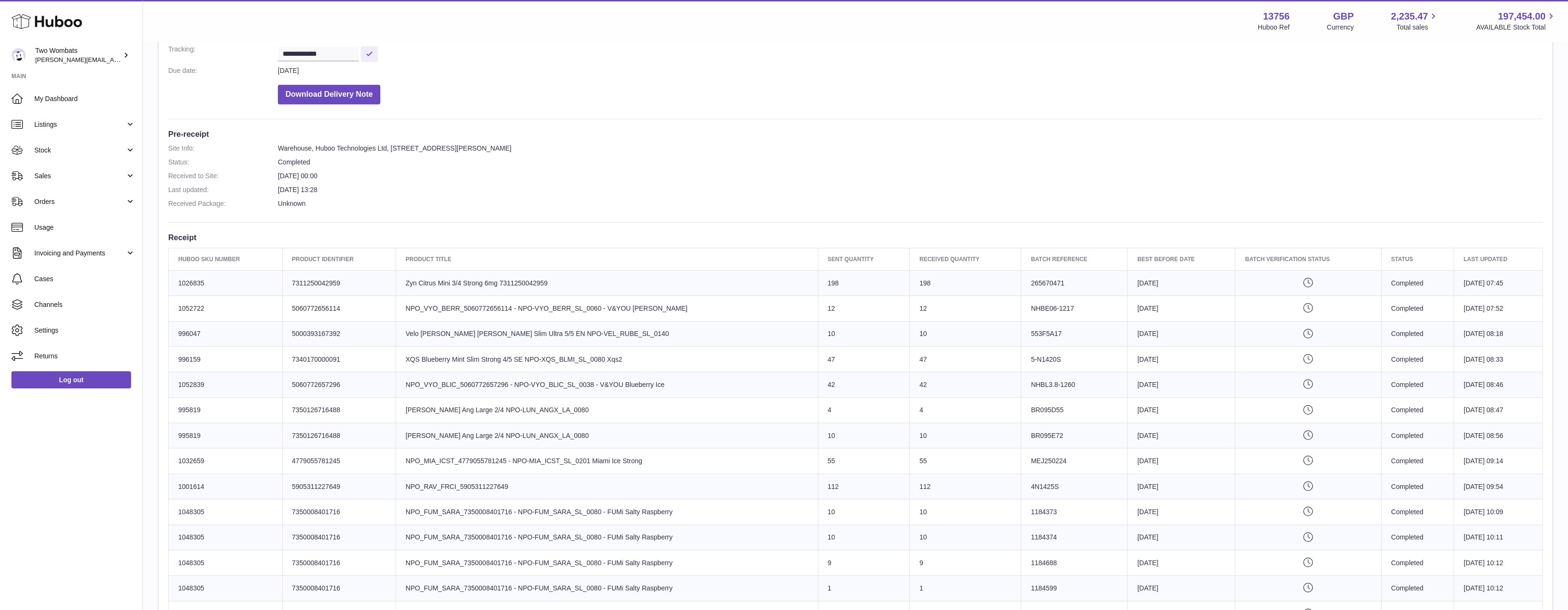
click at [398, 280] on tbody "Huboo SKU Number 1026835 Client Identifier 7311250042959 Product title Zyn Citr…" at bounding box center [856, 537] width 1374 height 534
click at [398, 280] on td "Product title Zyn Citrus Mini 3/4 Strong 6mg 7311250042959" at bounding box center [607, 282] width 422 height 25
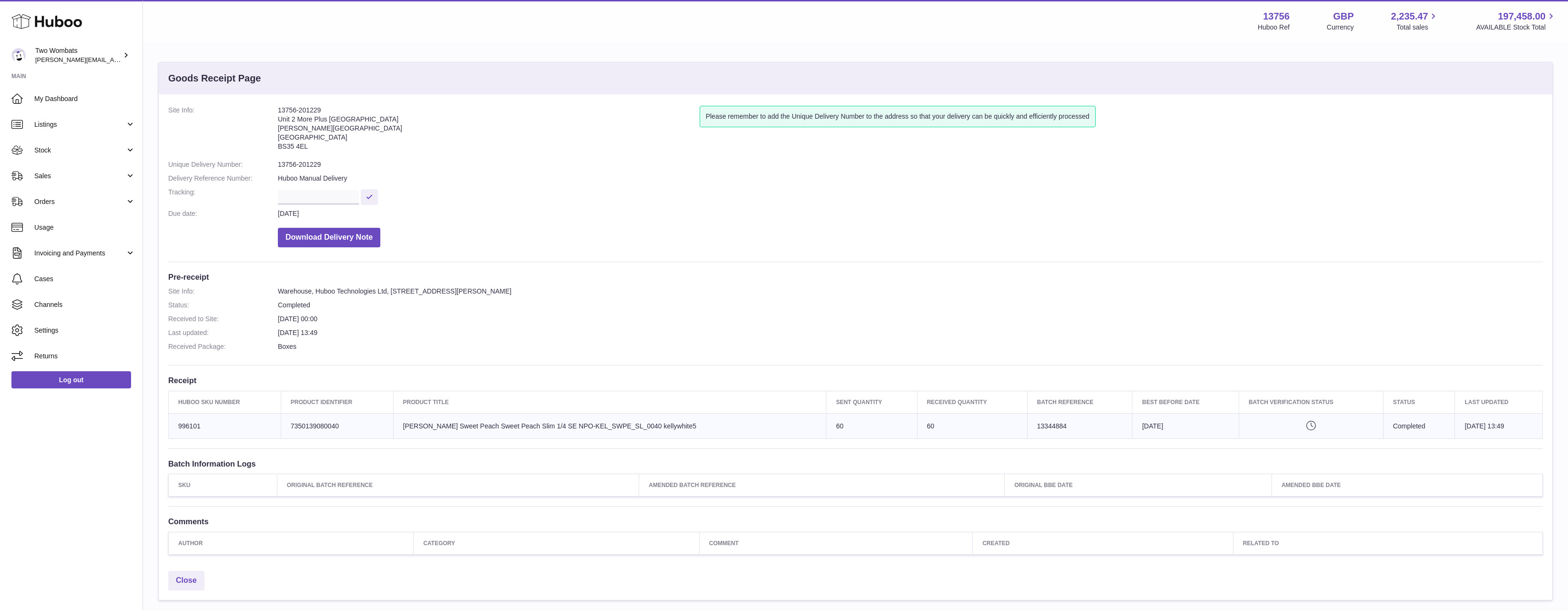
drag, startPoint x: 361, startPoint y: 435, endPoint x: 208, endPoint y: 425, distance: 153.3
click at [208, 425] on tr "Huboo SKU Number 996101 Client Identifier 7350139080040 Product title [PERSON_N…" at bounding box center [856, 425] width 1374 height 25
click at [208, 425] on td "Huboo SKU Number 996101" at bounding box center [225, 425] width 113 height 25
drag, startPoint x: 208, startPoint y: 425, endPoint x: 182, endPoint y: 455, distance: 39.7
click at [182, 455] on div "Site Info: 13756-201229 Unit [GEOGRAPHIC_DATA][STREET_ADDRESS][PERSON_NAME] Ple…" at bounding box center [856, 330] width 1394 height 472
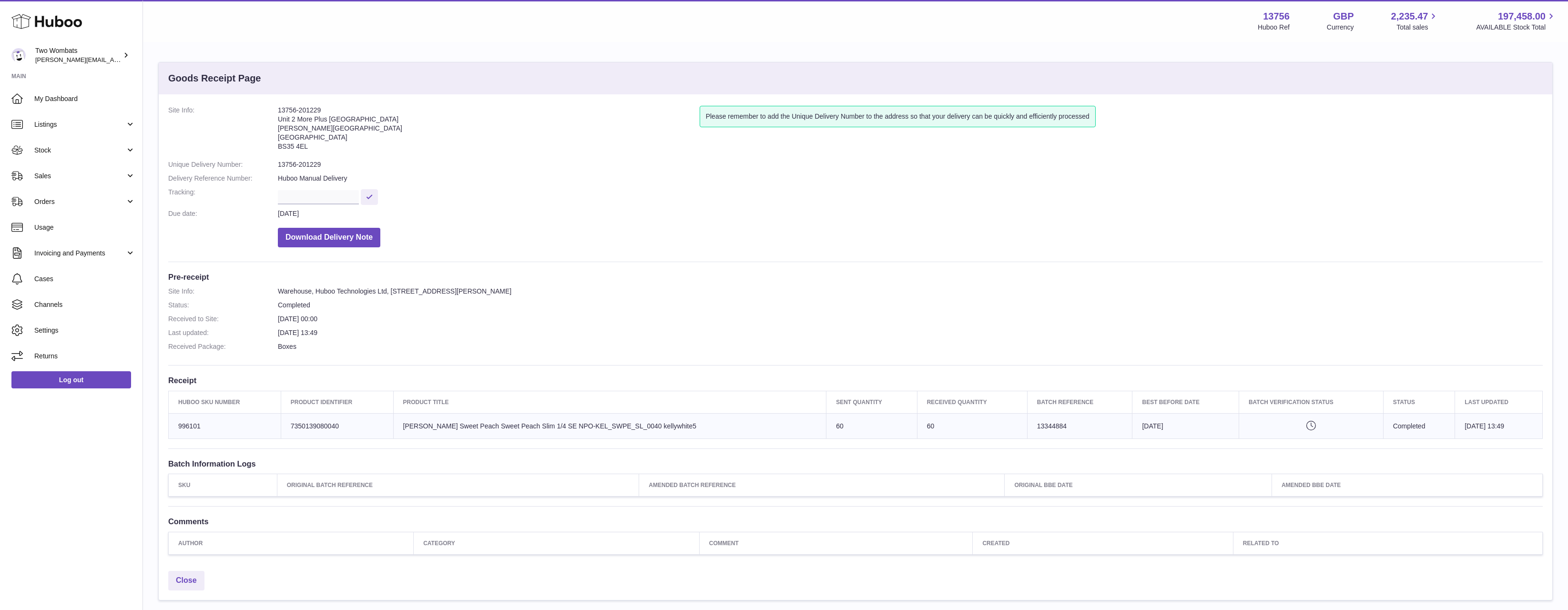
click at [204, 431] on td "Huboo SKU Number 996101" at bounding box center [225, 425] width 113 height 25
drag, startPoint x: 357, startPoint y: 429, endPoint x: 375, endPoint y: 364, distance: 67.4
